Goal: Task Accomplishment & Management: Use online tool/utility

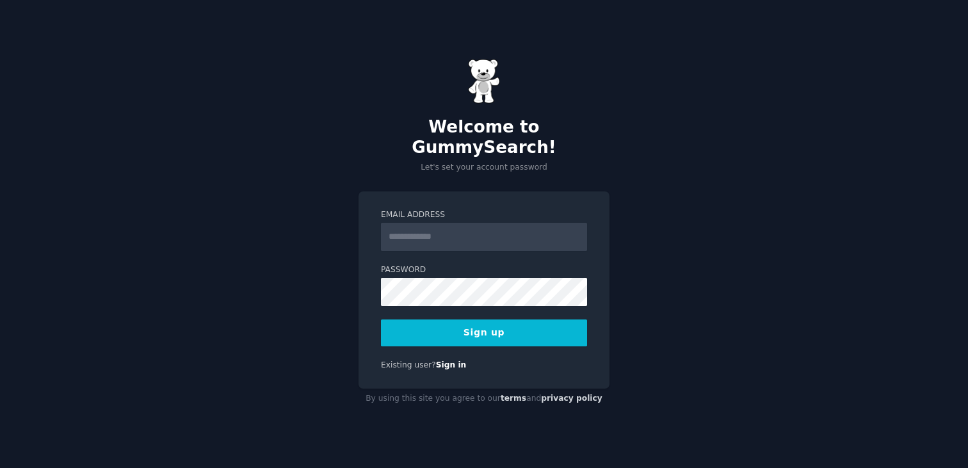
click at [470, 233] on input "Email Address" at bounding box center [484, 237] width 206 height 28
type input "*****"
type input "**********"
click at [381, 319] on button "Sign up" at bounding box center [484, 332] width 206 height 27
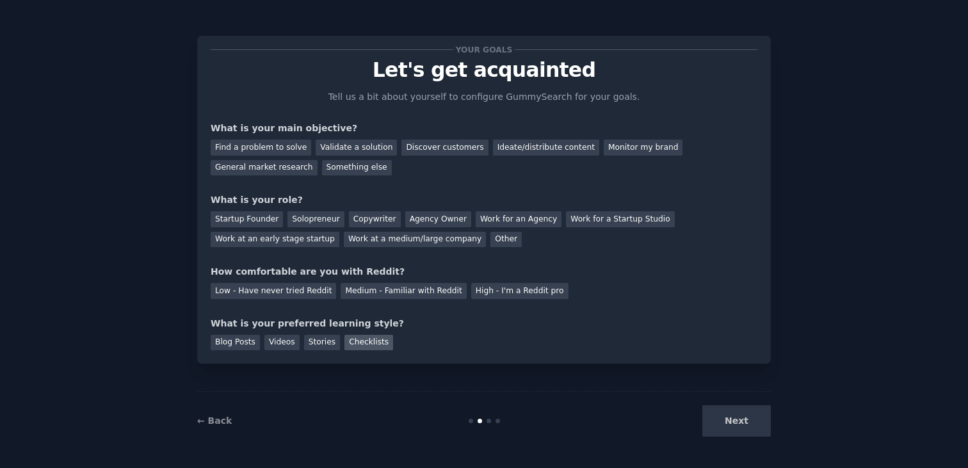
click at [364, 342] on div "Checklists" at bounding box center [368, 343] width 49 height 16
click at [528, 288] on div "High - I'm a Reddit pro" at bounding box center [519, 291] width 97 height 16
click at [518, 216] on div "Work for an Agency" at bounding box center [519, 219] width 86 height 16
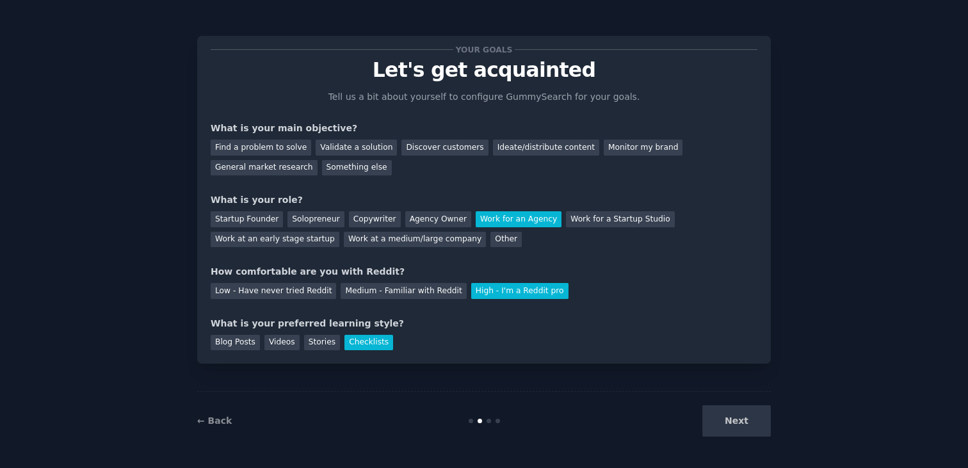
click at [724, 433] on div "Next" at bounding box center [674, 420] width 191 height 31
click at [533, 152] on div "Ideate/distribute content" at bounding box center [546, 148] width 106 height 16
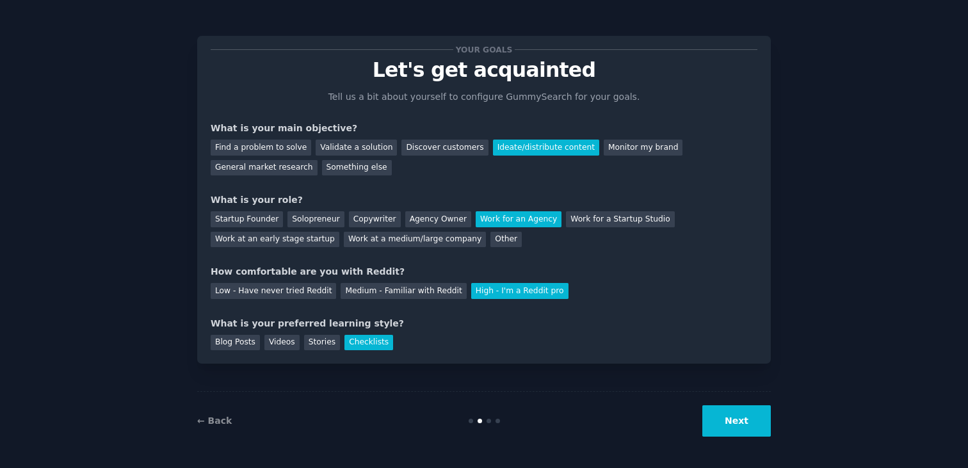
click at [748, 410] on button "Next" at bounding box center [736, 420] width 68 height 31
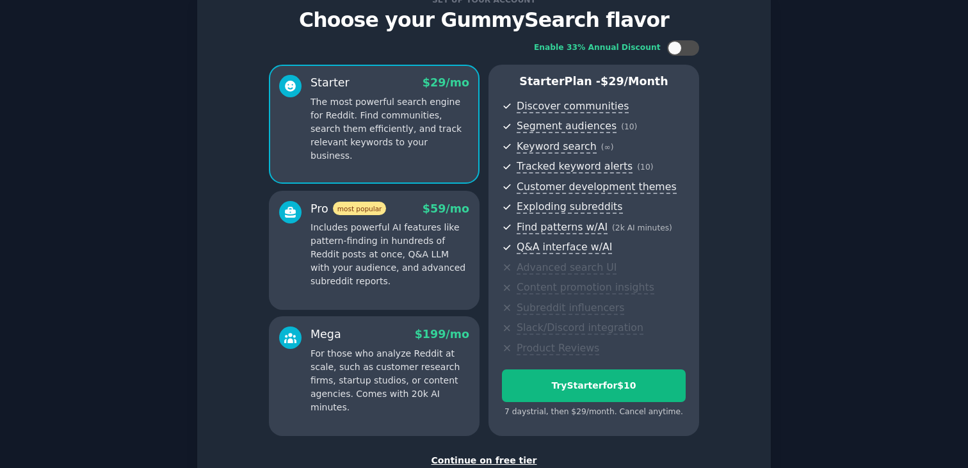
scroll to position [134, 0]
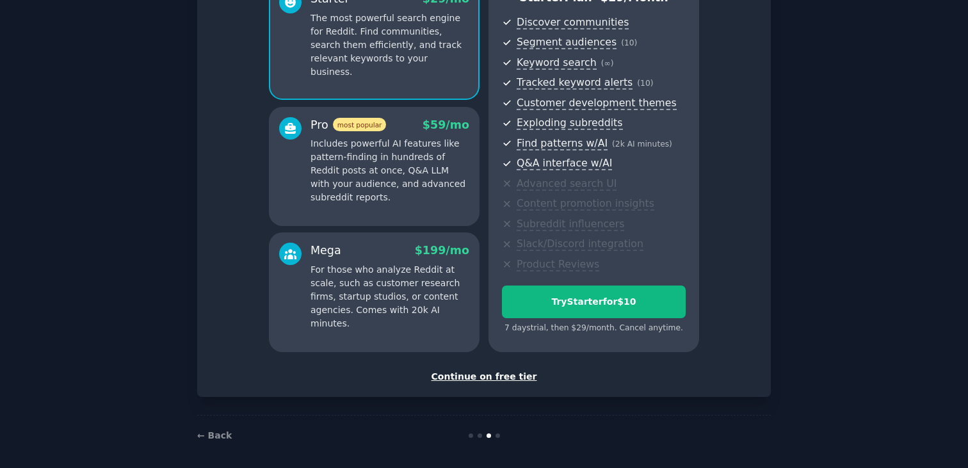
click at [475, 378] on div "Continue on free tier" at bounding box center [484, 376] width 547 height 13
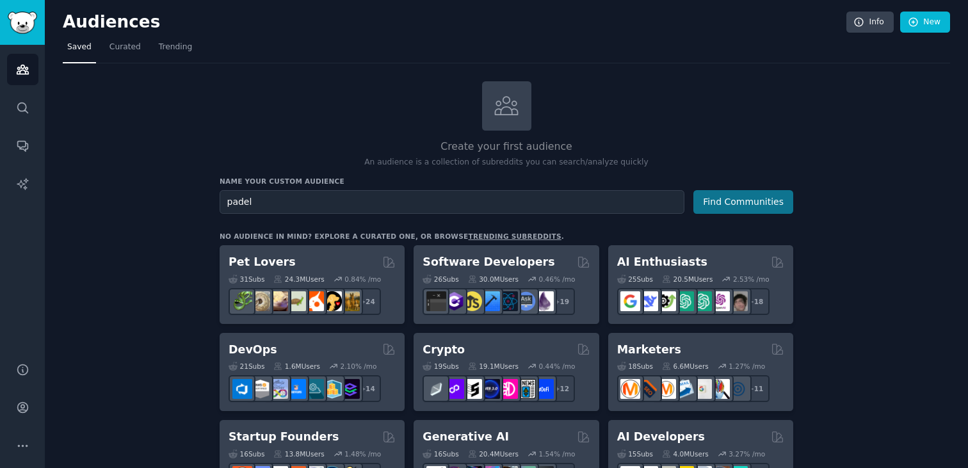
type input "padel"
click at [729, 190] on button "Find Communities" at bounding box center [743, 202] width 100 height 24
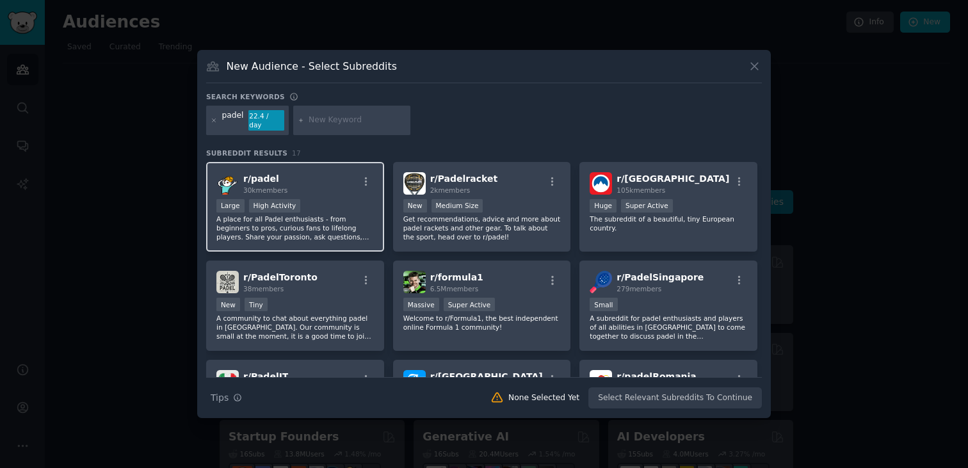
click at [332, 186] on div "r/ padel 30k members" at bounding box center [294, 183] width 157 height 22
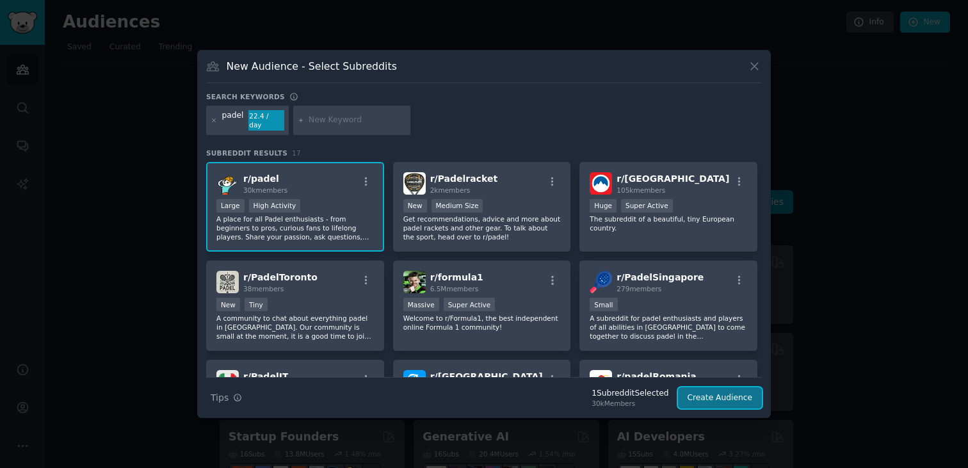
click at [744, 399] on button "Create Audience" at bounding box center [720, 398] width 84 height 22
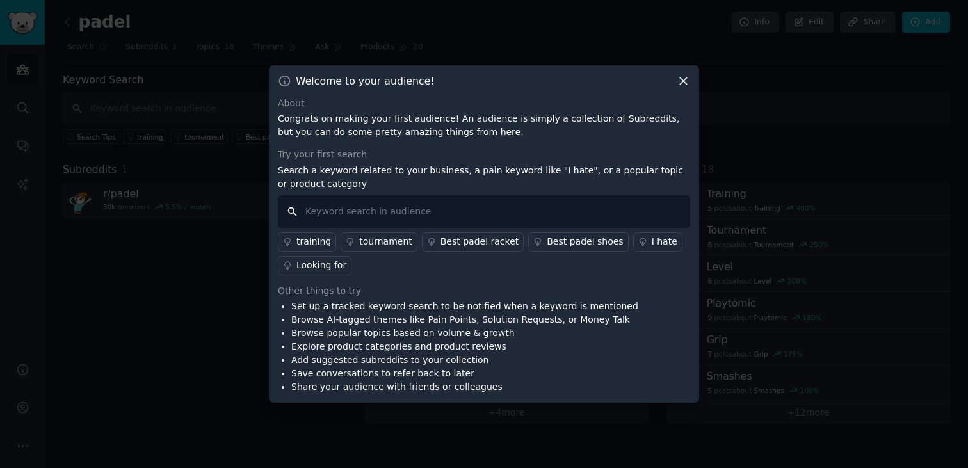
click at [502, 204] on input "text" at bounding box center [484, 211] width 412 height 33
click at [691, 73] on div "Welcome to your audience! About Congrats on making your first audience! An audi…" at bounding box center [484, 234] width 430 height 338
click at [680, 74] on icon at bounding box center [683, 80] width 13 height 13
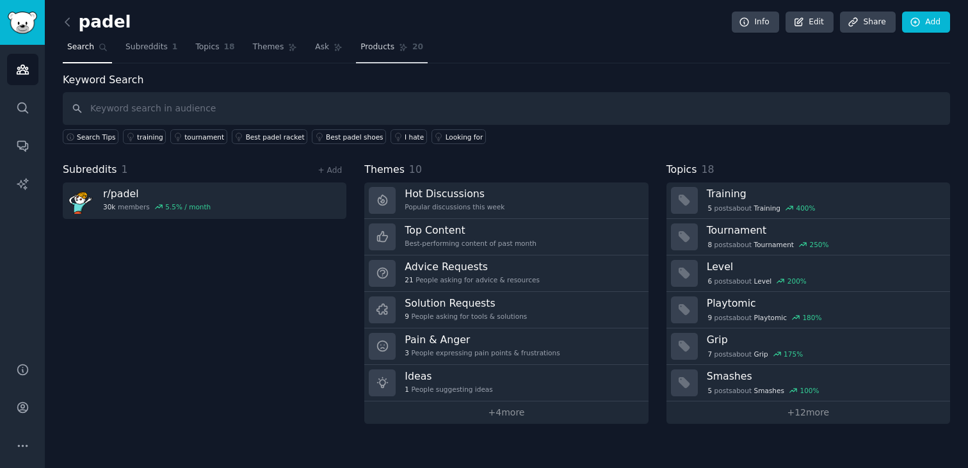
click at [372, 53] on link "Products 20" at bounding box center [392, 50] width 72 height 26
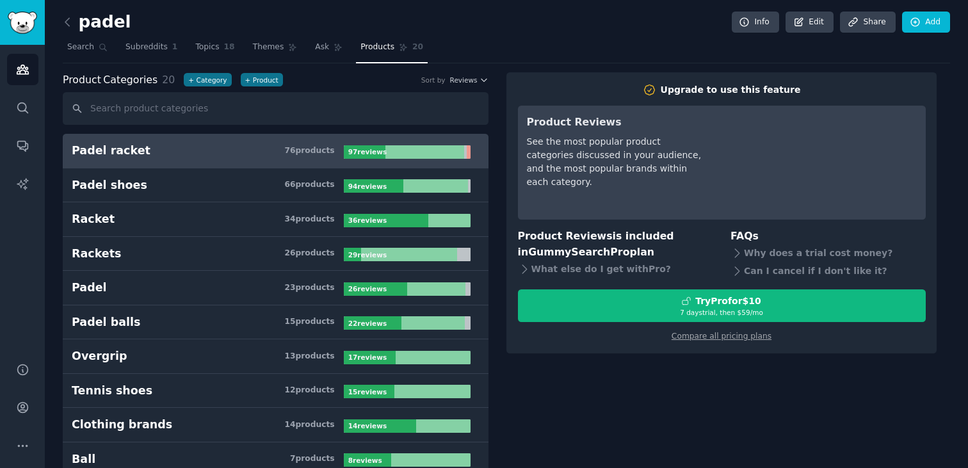
type input "3"
click at [253, 47] on span "Themes" at bounding box center [268, 48] width 31 height 12
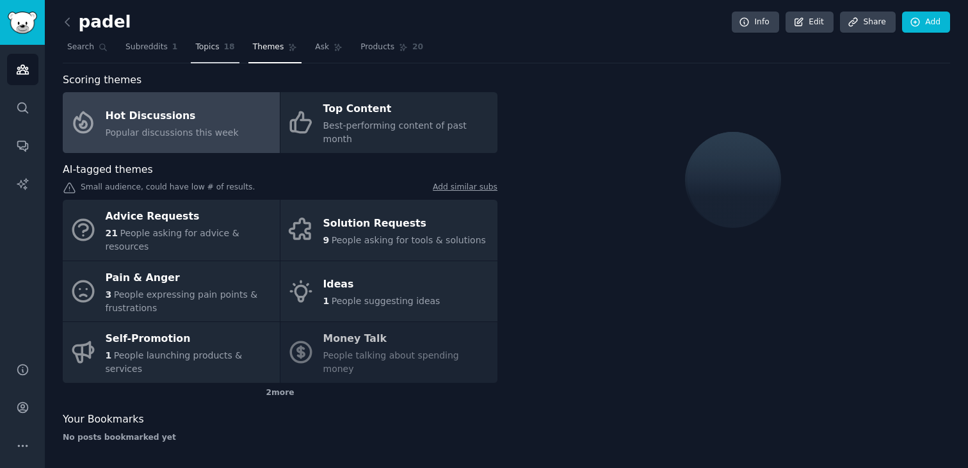
click at [212, 47] on span "Topics" at bounding box center [207, 48] width 24 height 12
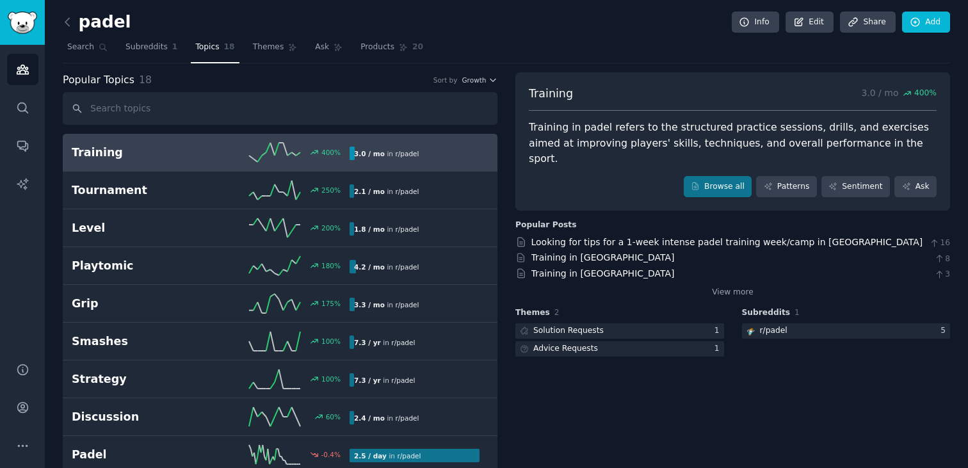
click at [269, 145] on icon at bounding box center [274, 152] width 51 height 19
click at [789, 176] on link "Patterns" at bounding box center [786, 187] width 60 height 22
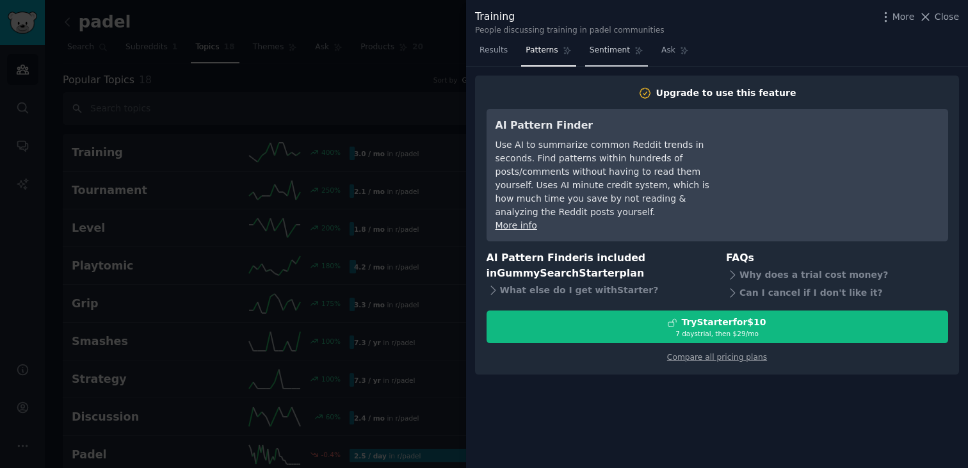
click at [599, 47] on span "Sentiment" at bounding box center [610, 51] width 40 height 12
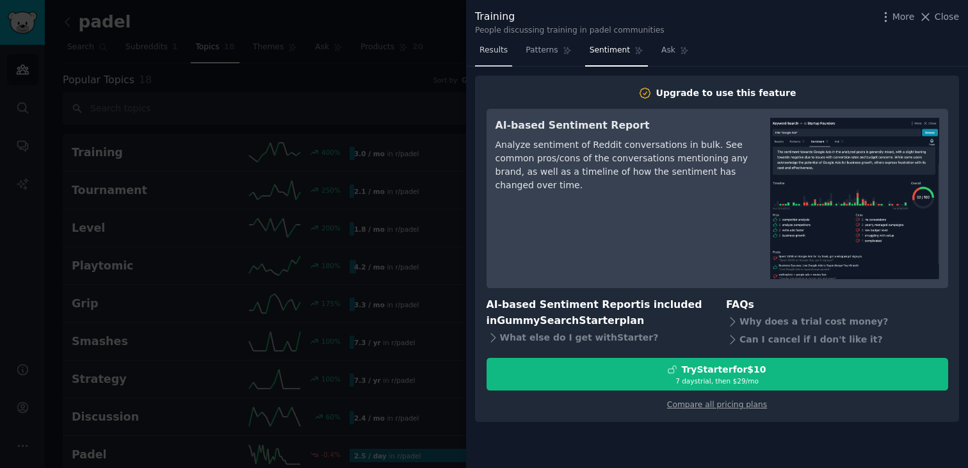
click at [497, 49] on span "Results" at bounding box center [493, 51] width 28 height 12
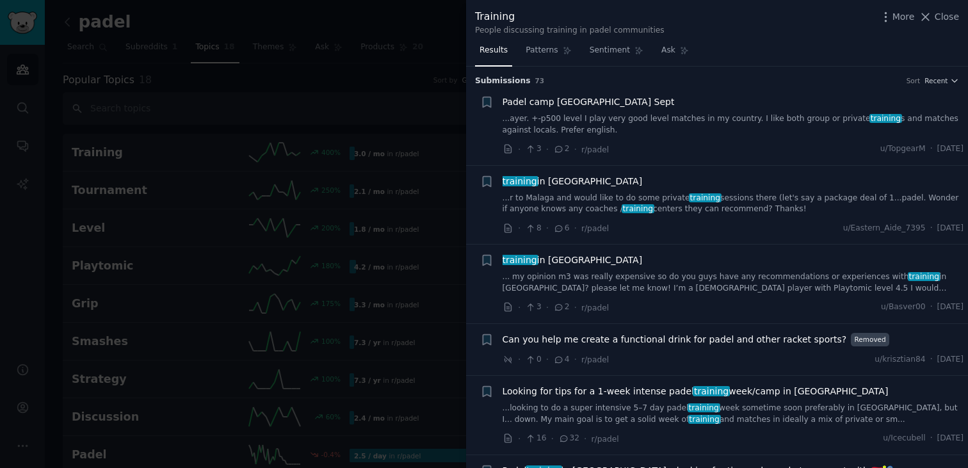
click at [394, 114] on div at bounding box center [484, 234] width 968 height 468
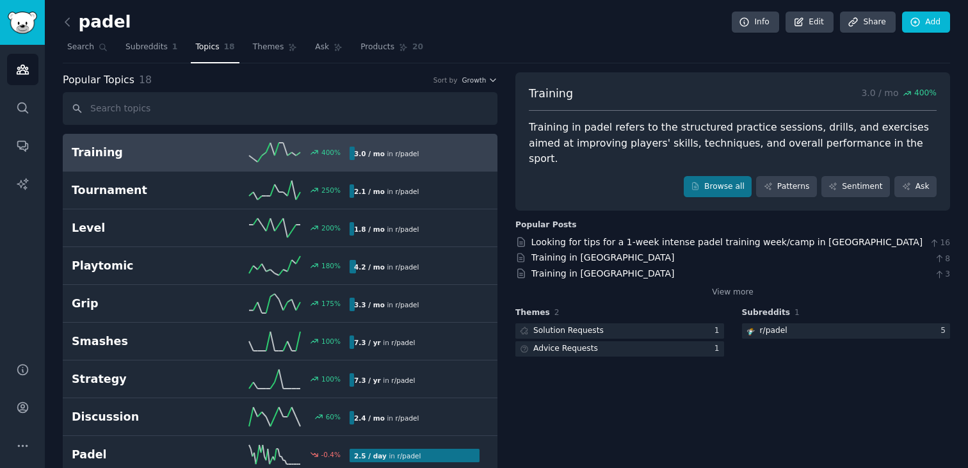
click at [183, 52] on nav "Search Subreddits 1 Topics 18 Themes Ask Products 20" at bounding box center [506, 50] width 887 height 26
click at [160, 51] on span "Subreddits" at bounding box center [146, 48] width 42 height 12
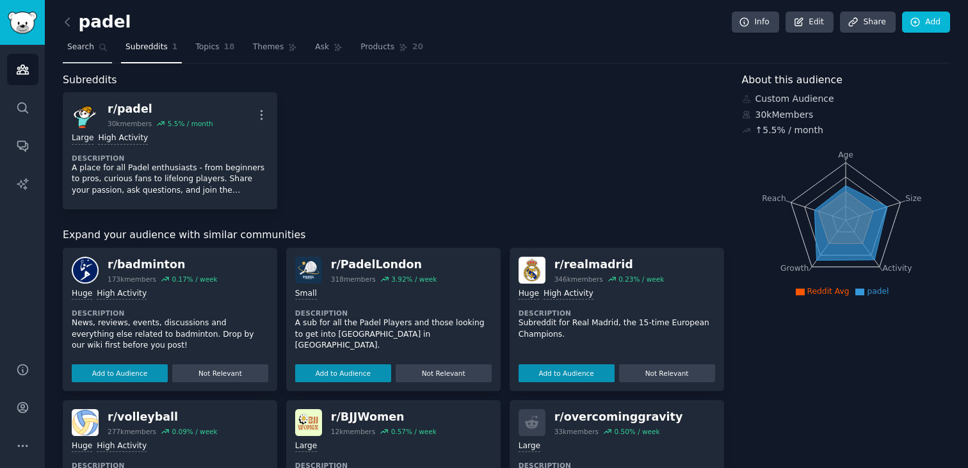
click at [103, 50] on icon at bounding box center [103, 47] width 9 height 9
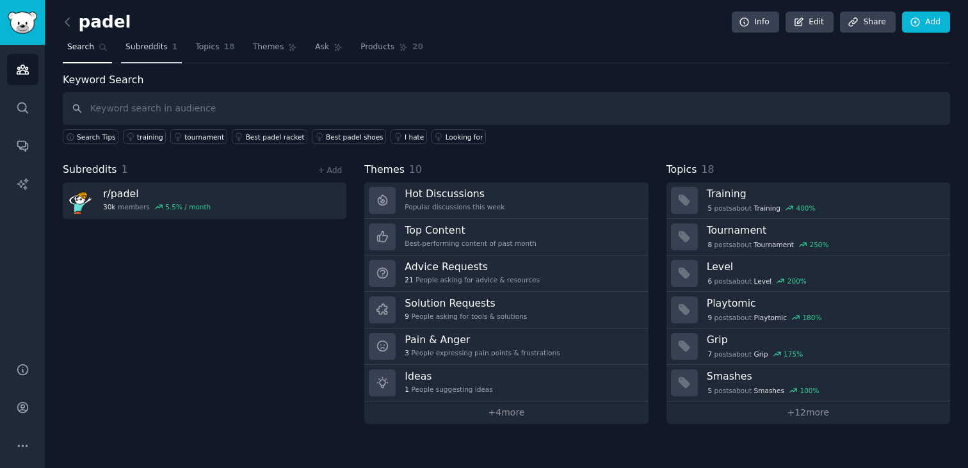
click at [157, 54] on link "Subreddits 1" at bounding box center [151, 50] width 61 height 26
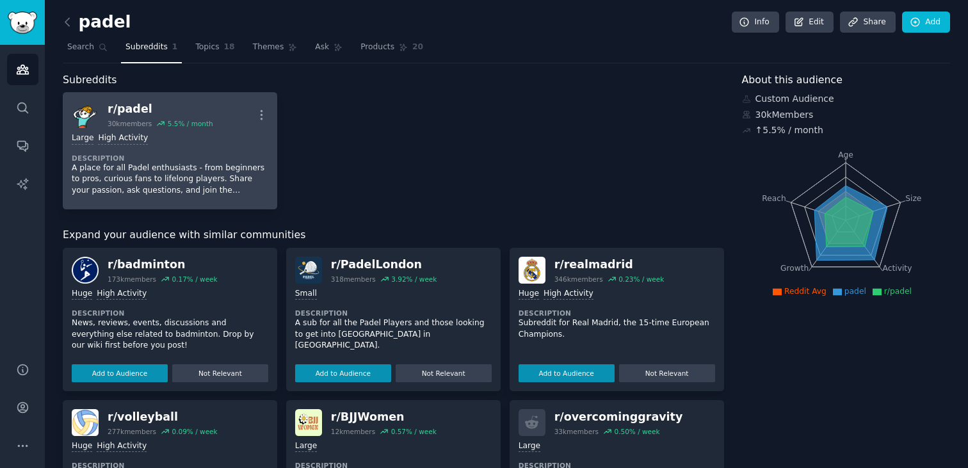
click at [229, 116] on div "r/ padel 30k members 5.5 % / month More" at bounding box center [170, 114] width 197 height 27
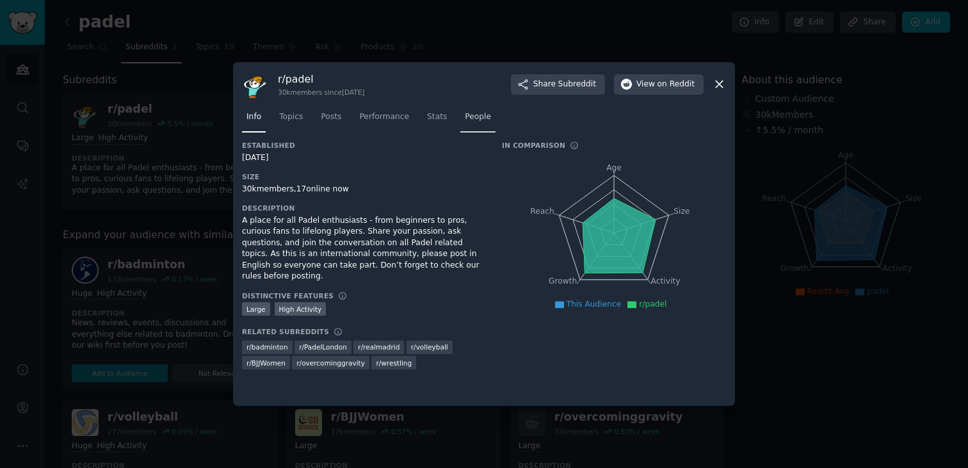
click at [468, 114] on span "People" at bounding box center [478, 117] width 26 height 12
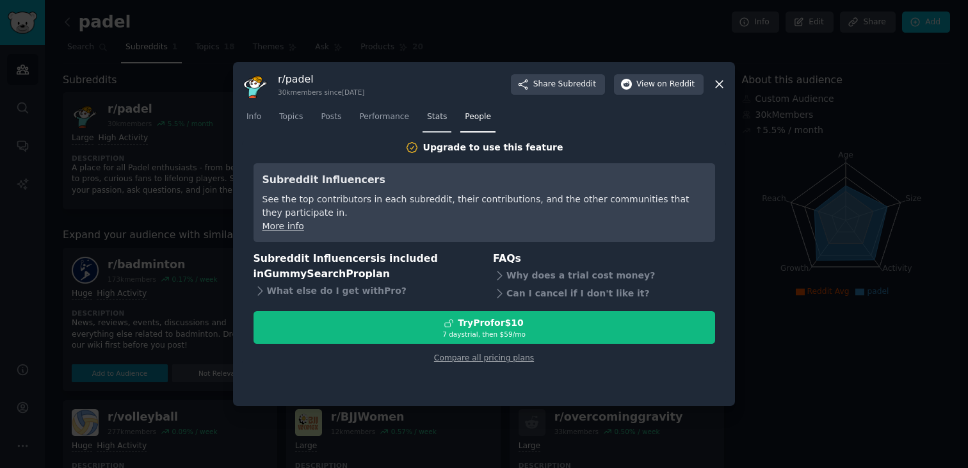
click at [435, 115] on span "Stats" at bounding box center [437, 117] width 20 height 12
click at [392, 115] on span "Performance" at bounding box center [384, 117] width 50 height 12
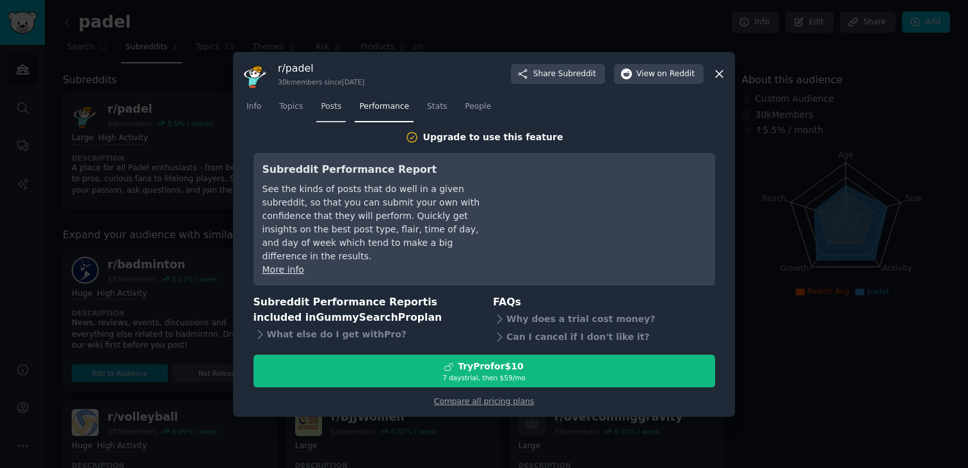
click at [334, 113] on span "Posts" at bounding box center [331, 107] width 20 height 12
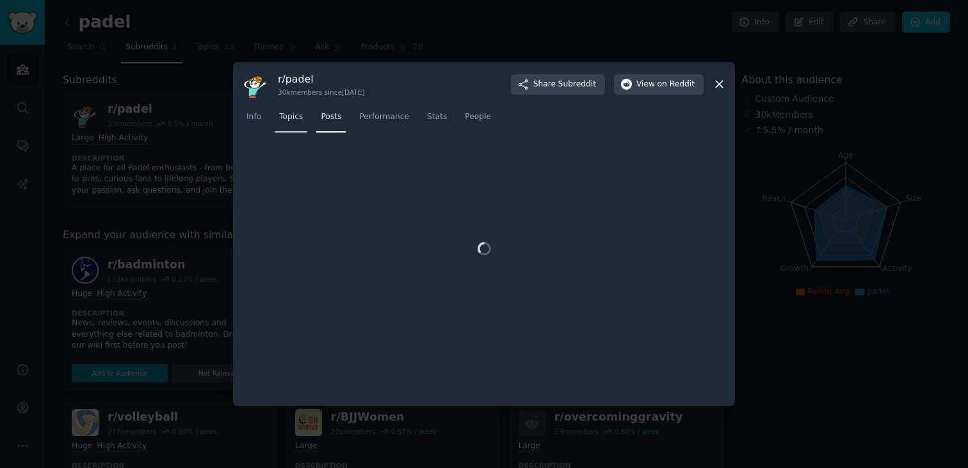
click at [285, 116] on span "Topics" at bounding box center [291, 117] width 24 height 12
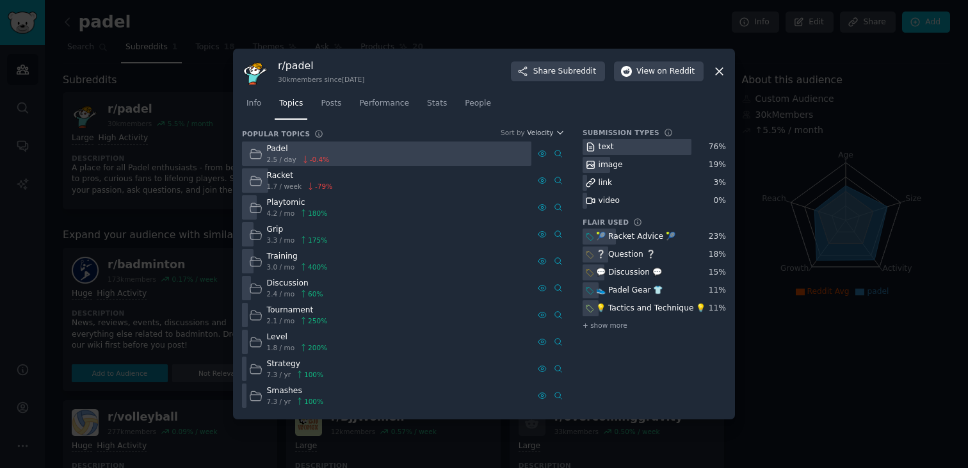
click at [221, 235] on div at bounding box center [484, 234] width 968 height 468
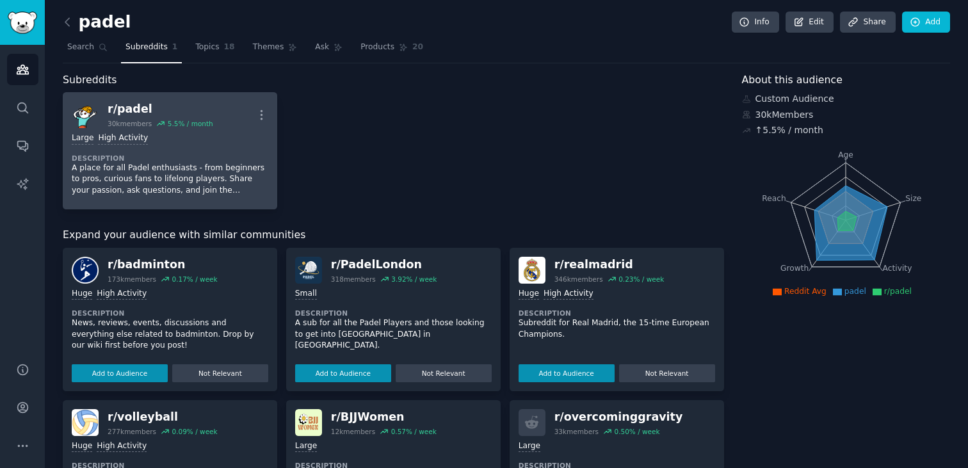
click at [151, 109] on div "r/ padel" at bounding box center [161, 109] width 106 height 16
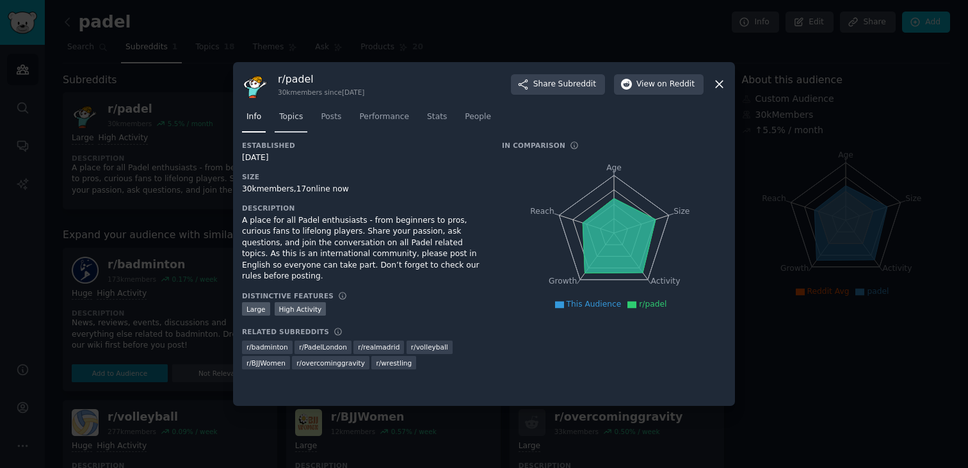
click at [301, 113] on span "Topics" at bounding box center [291, 117] width 24 height 12
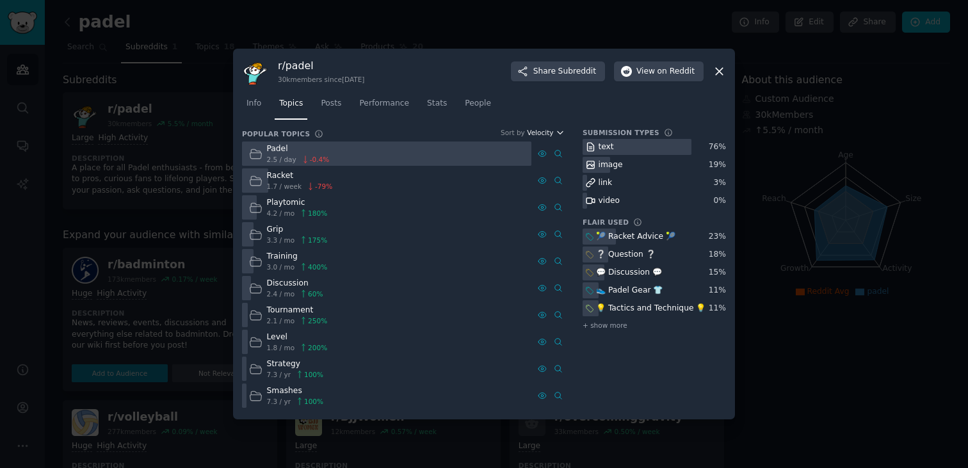
click at [561, 133] on icon "button" at bounding box center [560, 132] width 9 height 9
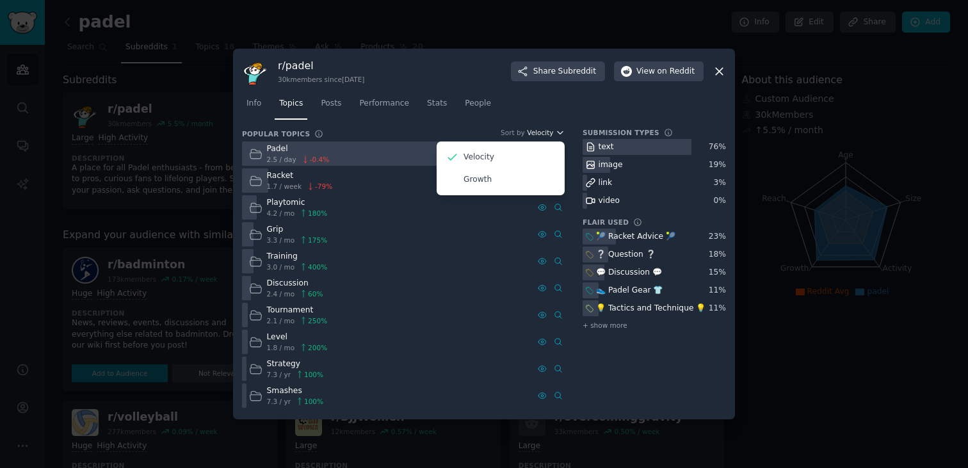
click at [561, 133] on icon "button" at bounding box center [560, 132] width 9 height 9
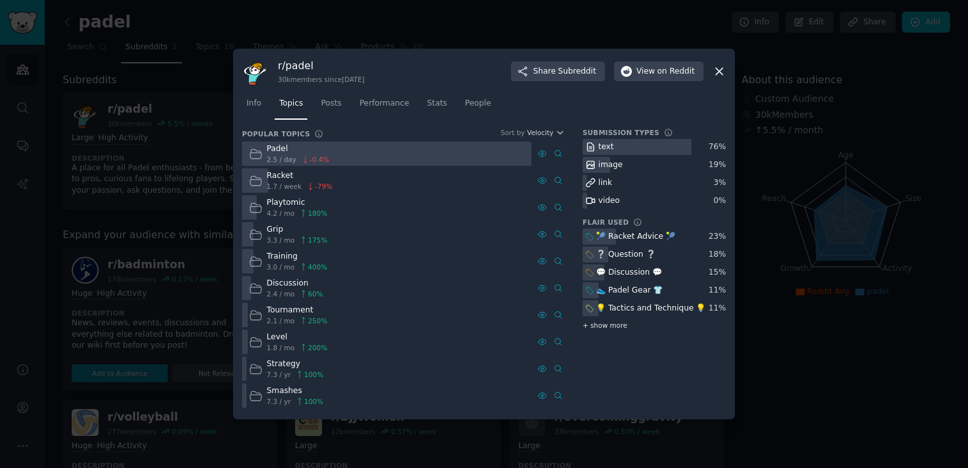
click at [614, 324] on span "+ show more" at bounding box center [604, 325] width 45 height 9
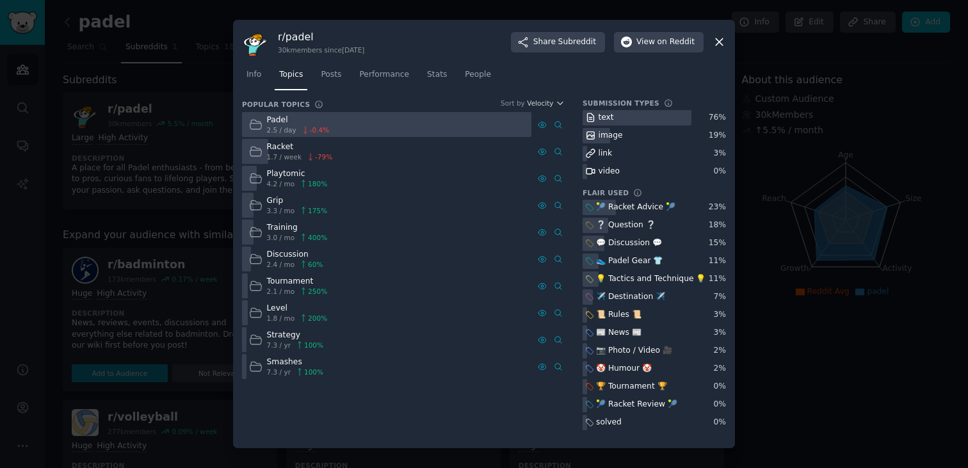
click at [108, 287] on div at bounding box center [484, 234] width 968 height 468
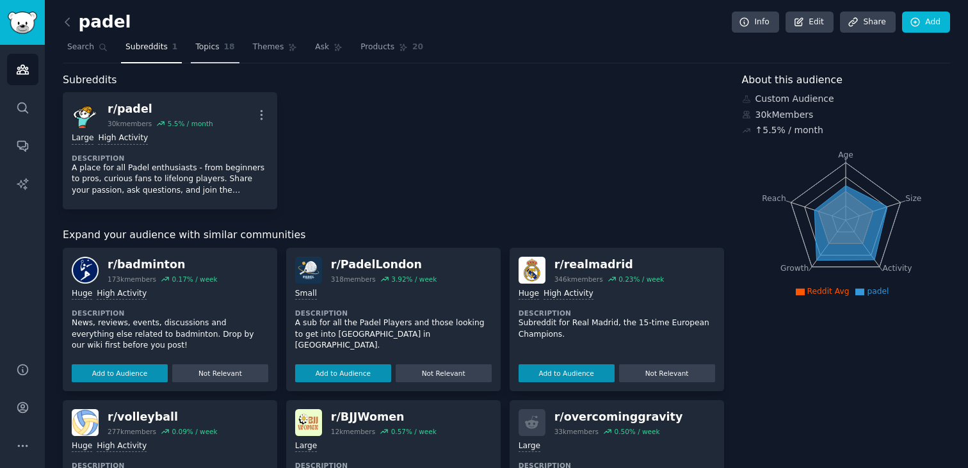
click at [205, 54] on link "Topics 18" at bounding box center [215, 50] width 48 height 26
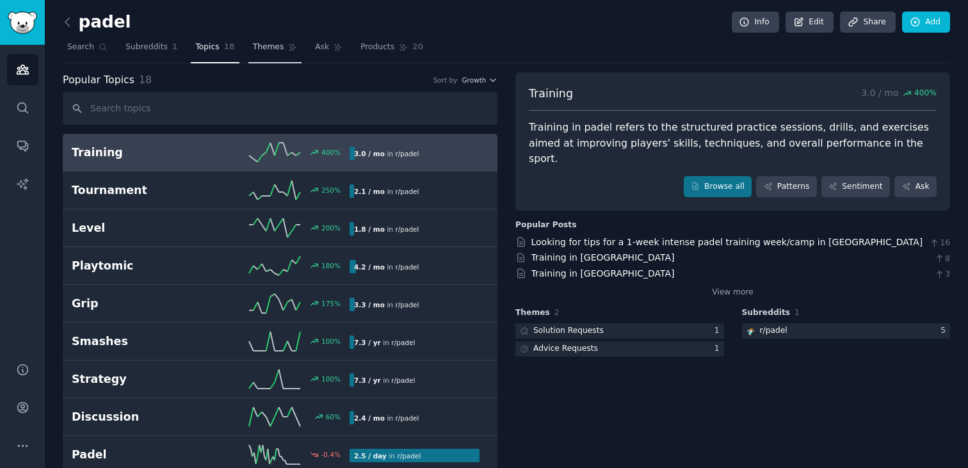
click at [269, 49] on span "Themes" at bounding box center [268, 48] width 31 height 12
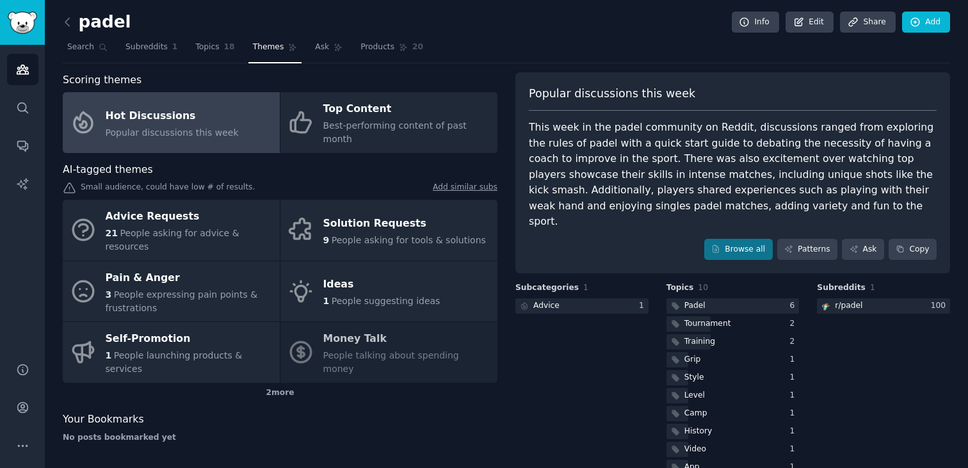
click at [294, 50] on link "Themes" at bounding box center [275, 50] width 54 height 26
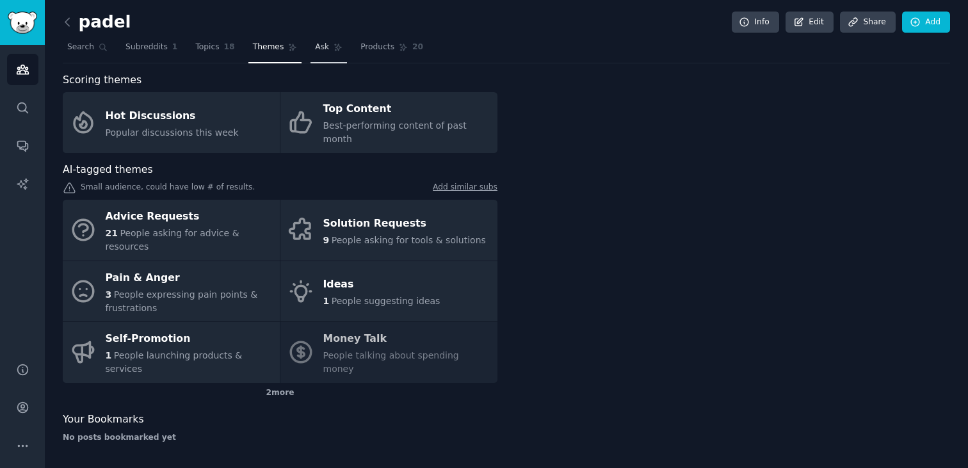
click at [315, 47] on span "Ask" at bounding box center [322, 48] width 14 height 12
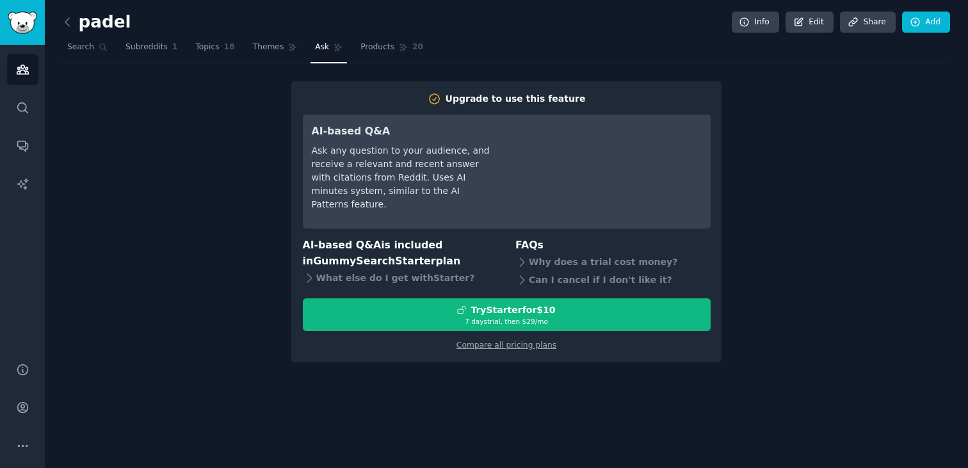
click at [232, 85] on div "Upgrade to use this feature AI-based Q&A Ask any question to your audience, and…" at bounding box center [506, 221] width 887 height 281
click at [209, 54] on link "Topics 18" at bounding box center [215, 50] width 48 height 26
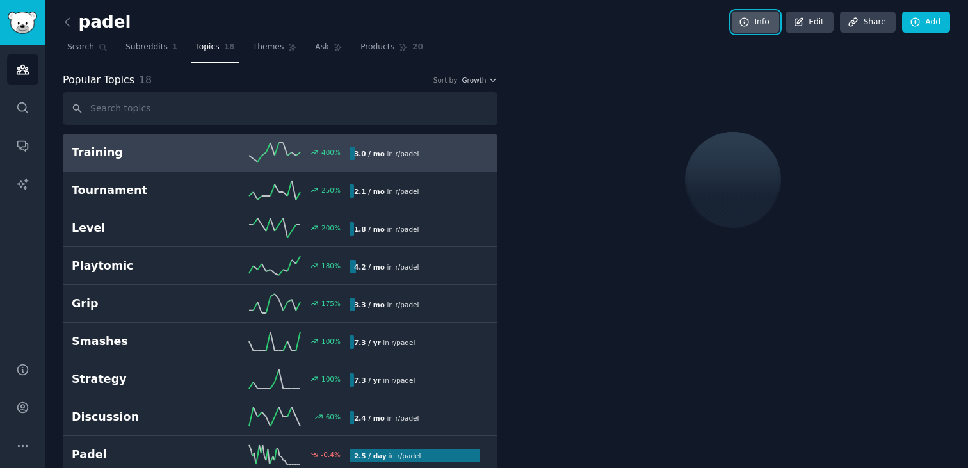
click at [756, 27] on link "Info" at bounding box center [755, 23] width 47 height 22
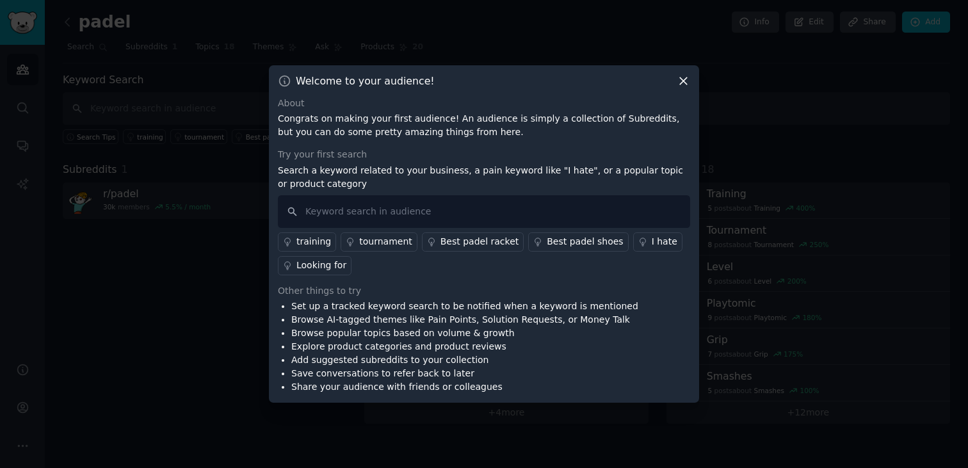
click at [682, 77] on icon at bounding box center [683, 80] width 13 height 13
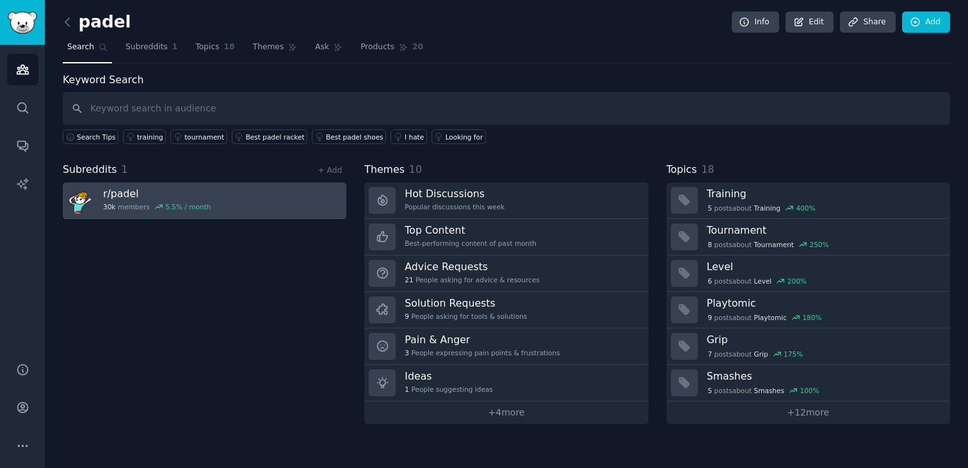
click at [129, 189] on h3 "r/ padel" at bounding box center [157, 193] width 108 height 13
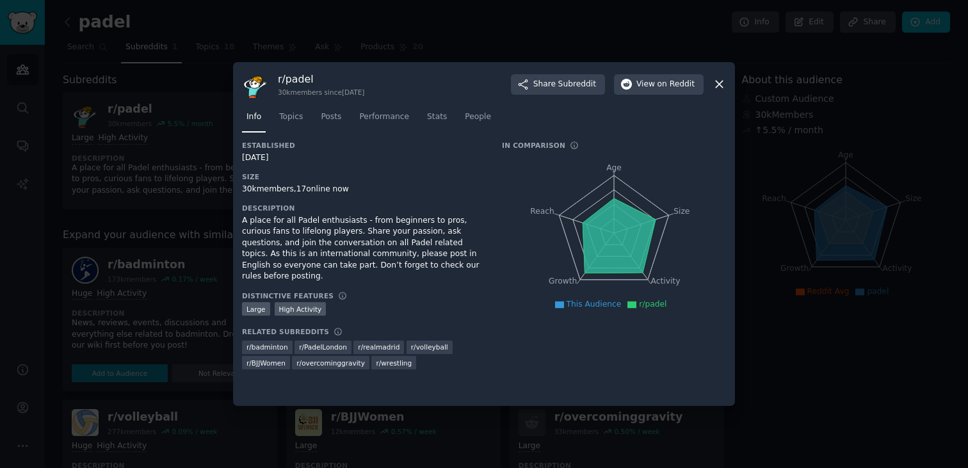
click at [129, 189] on div at bounding box center [484, 234] width 968 height 468
